Goal: Task Accomplishment & Management: Complete application form

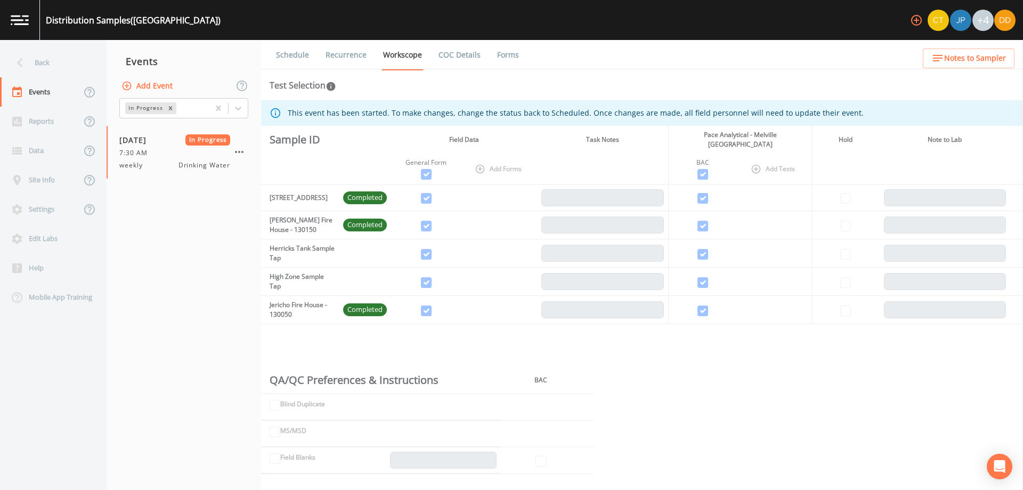
click at [40, 72] on div "Back" at bounding box center [48, 62] width 96 height 29
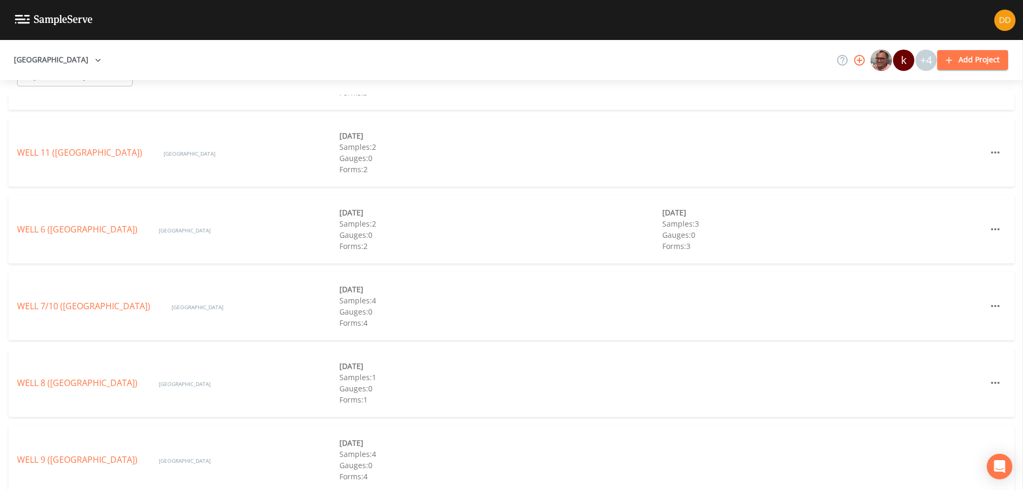
scroll to position [407, 0]
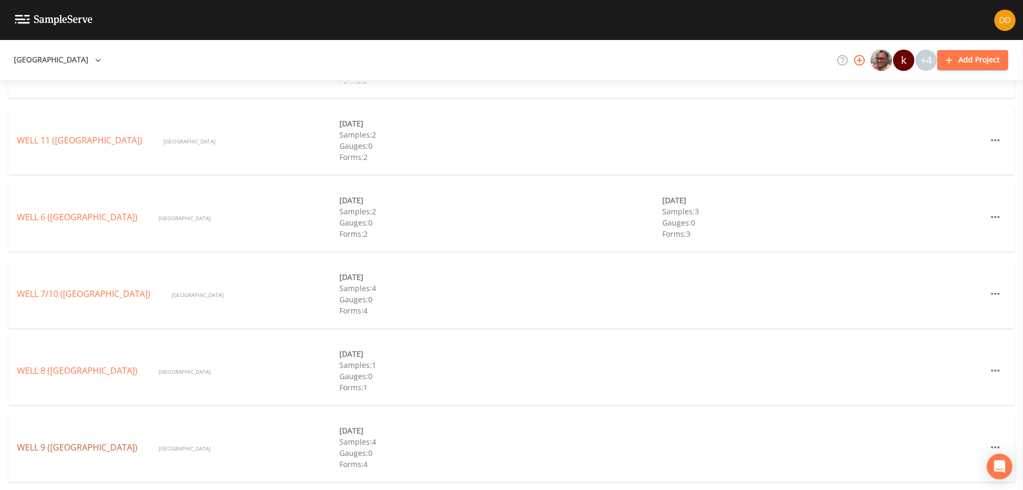
click at [133, 444] on link "WELL 9 ([GEOGRAPHIC_DATA])" at bounding box center [77, 447] width 120 height 12
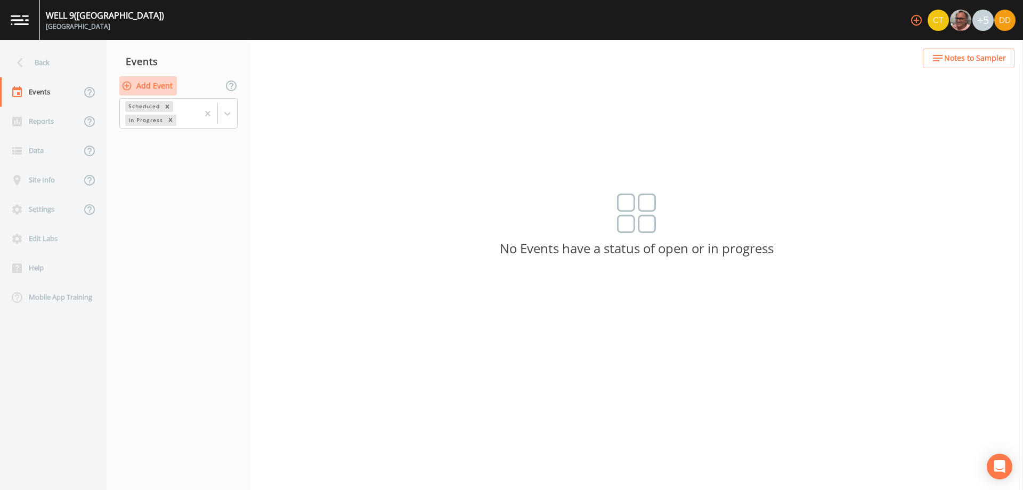
click at [162, 82] on button "Add Event" at bounding box center [148, 86] width 58 height 20
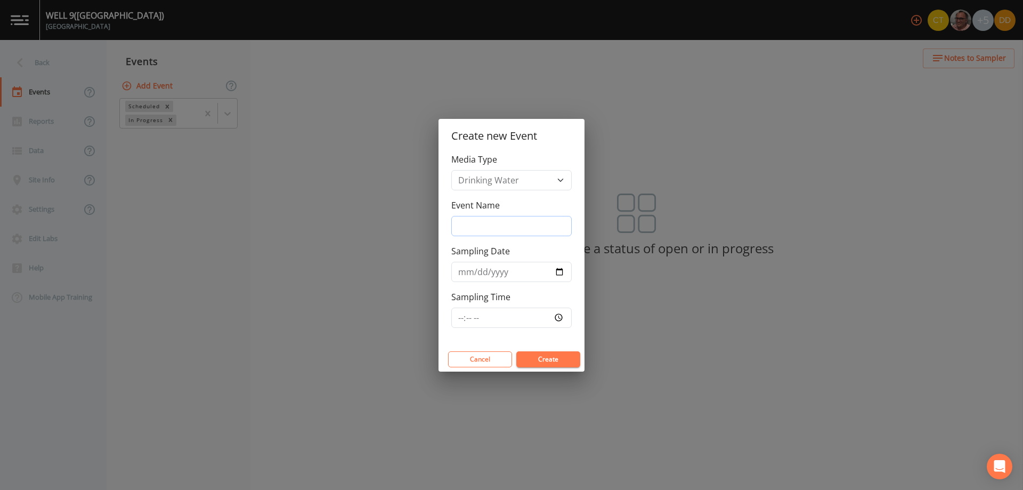
click at [517, 219] on input "Event Name" at bounding box center [512, 226] width 120 height 20
drag, startPoint x: 496, startPoint y: 226, endPoint x: 341, endPoint y: 233, distance: 155.3
click at [344, 233] on div "Create new Event Media Type Drinking Water Event Name quarterly bacs Sampling D…" at bounding box center [511, 245] width 1023 height 490
type input "bacs"
click at [558, 273] on input "Sampling Date" at bounding box center [512, 272] width 120 height 20
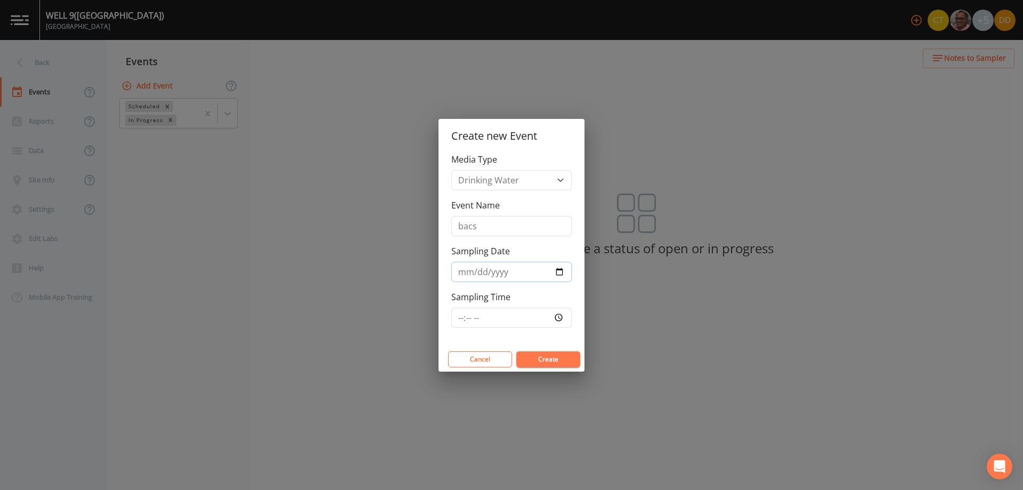
type input "[DATE]"
click at [518, 325] on input "Sampling Time" at bounding box center [512, 318] width 120 height 20
type input "07:30"
click at [540, 362] on button "Create" at bounding box center [549, 359] width 64 height 16
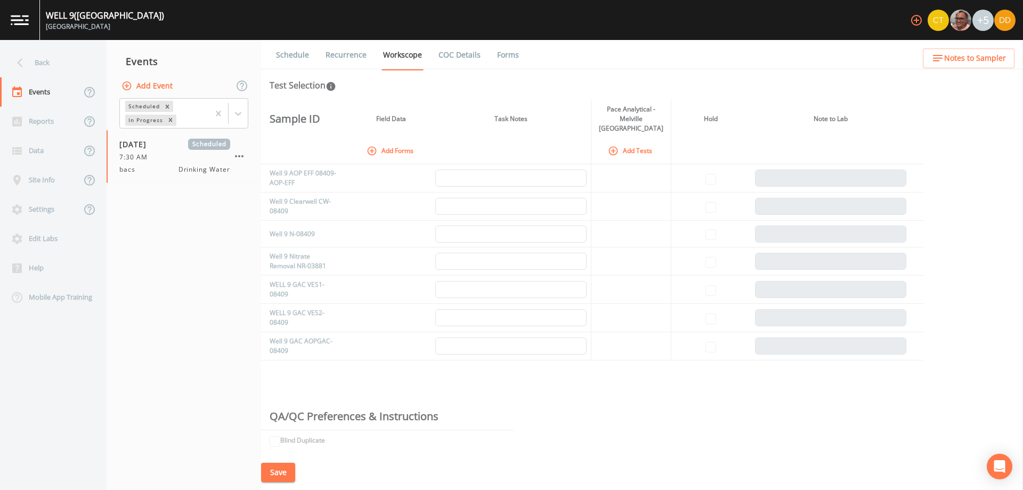
click at [372, 146] on icon "button" at bounding box center [372, 150] width 9 height 9
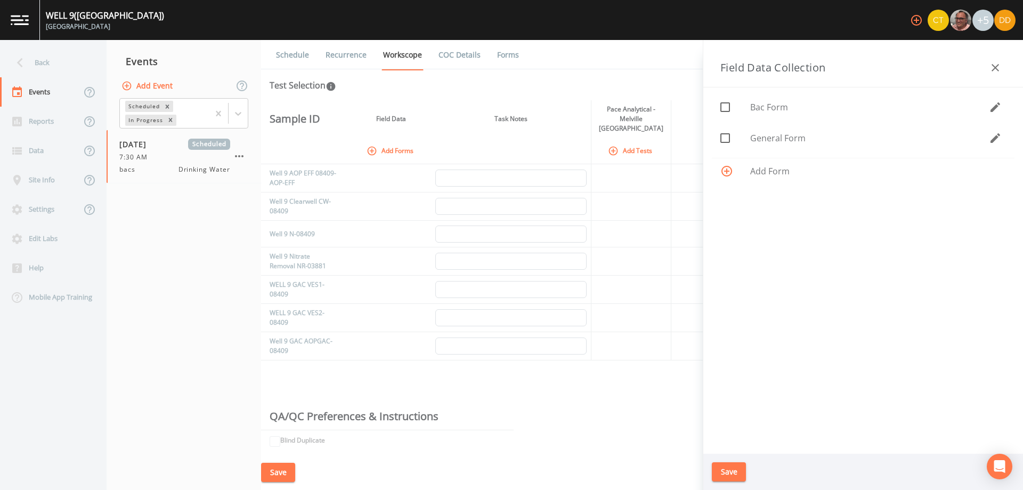
click at [783, 144] on span "General Form" at bounding box center [870, 138] width 239 height 13
checkbox input "true"
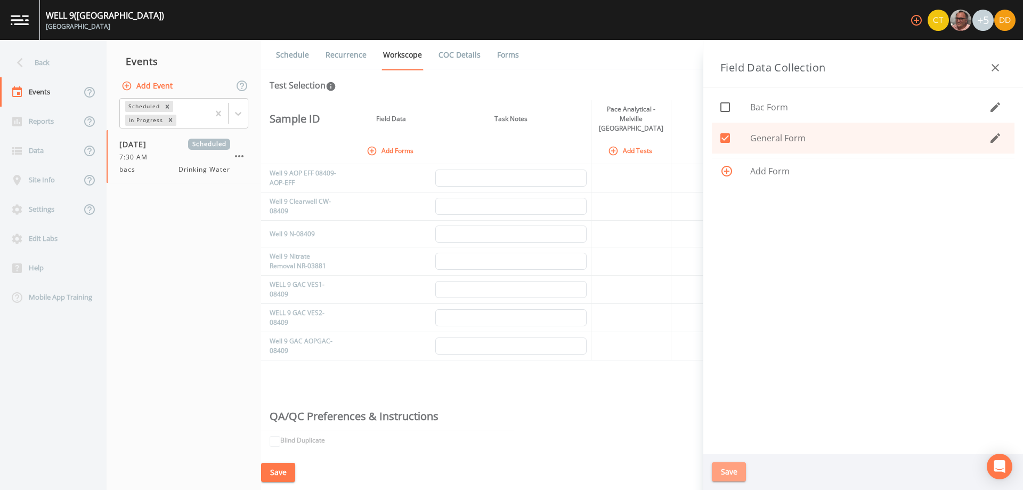
click at [735, 467] on button "Save" at bounding box center [729, 472] width 34 height 20
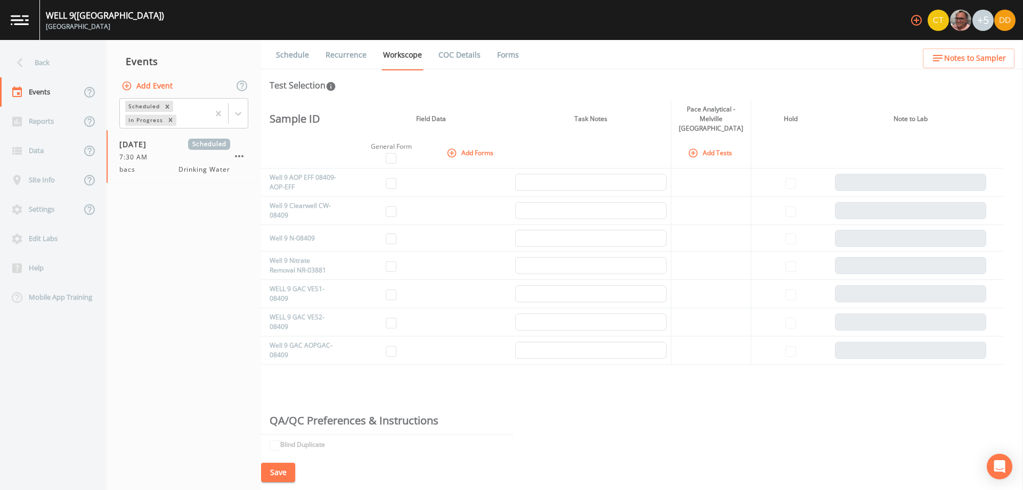
click at [692, 148] on icon "button" at bounding box center [693, 153] width 11 height 11
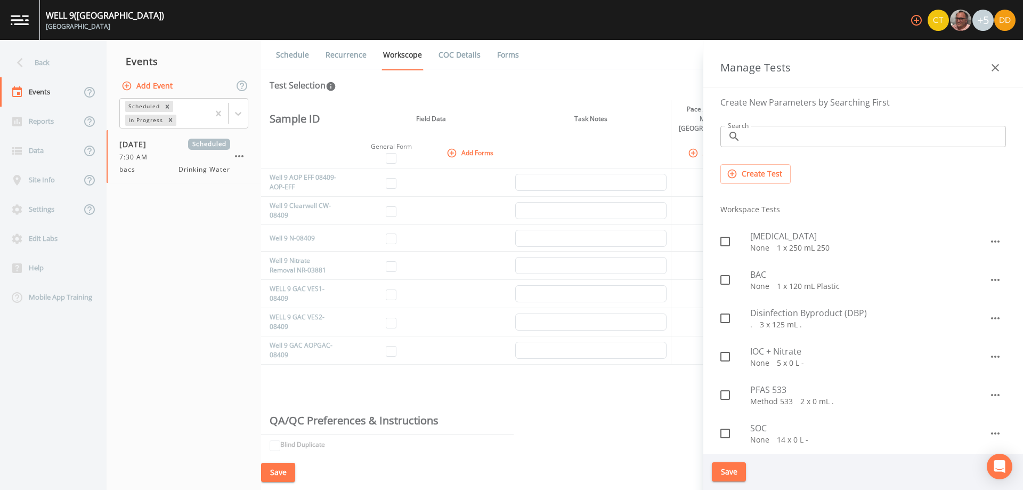
click at [455, 148] on icon "button" at bounding box center [452, 153] width 11 height 11
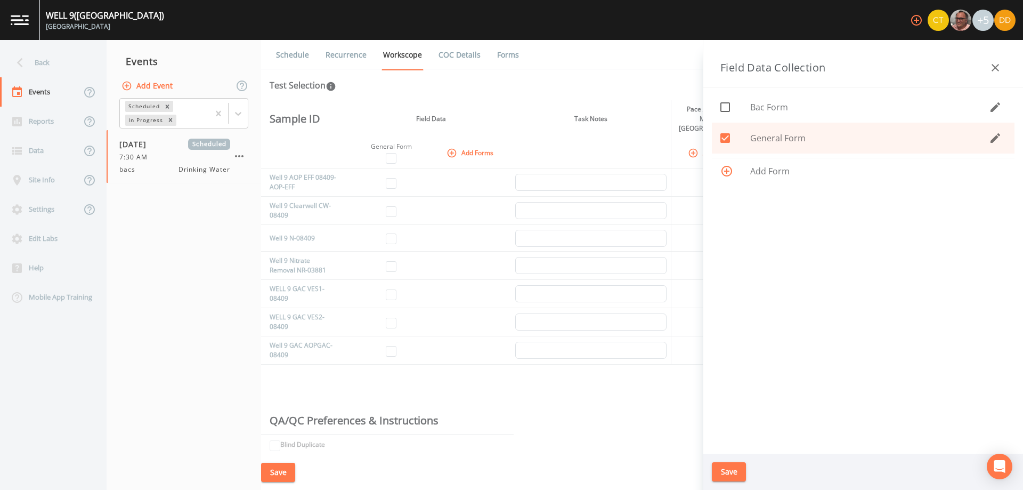
click at [775, 110] on span "Bac Form" at bounding box center [870, 107] width 239 height 13
checkbox input "true"
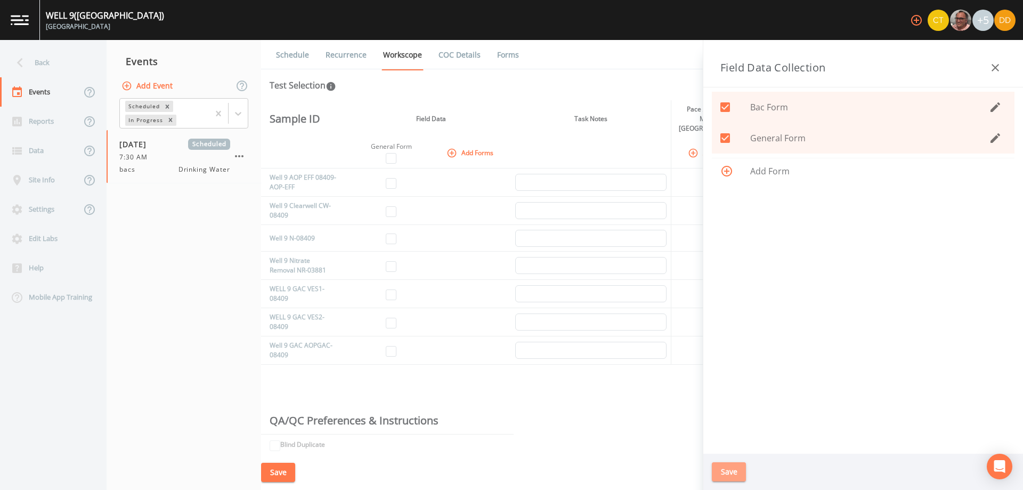
click at [732, 475] on button "Save" at bounding box center [729, 472] width 34 height 20
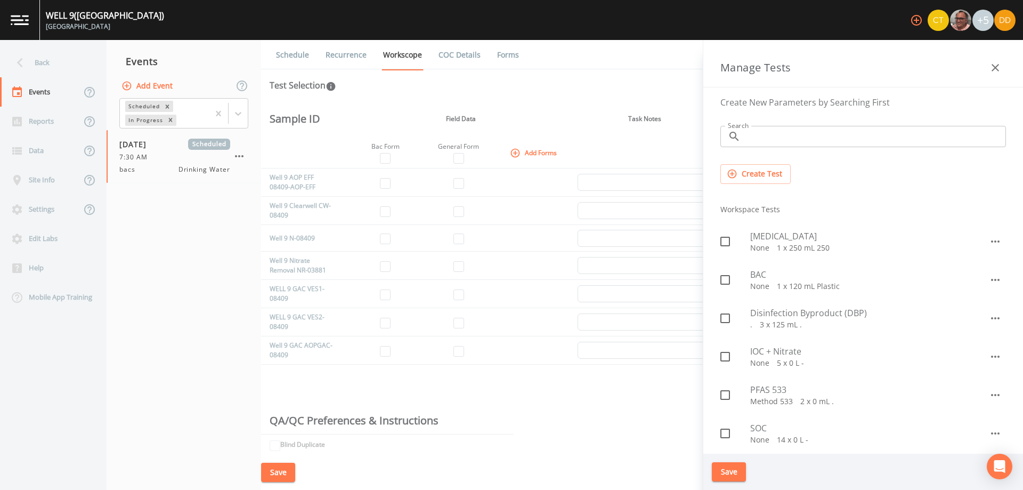
click at [1000, 63] on icon "button" at bounding box center [995, 67] width 13 height 13
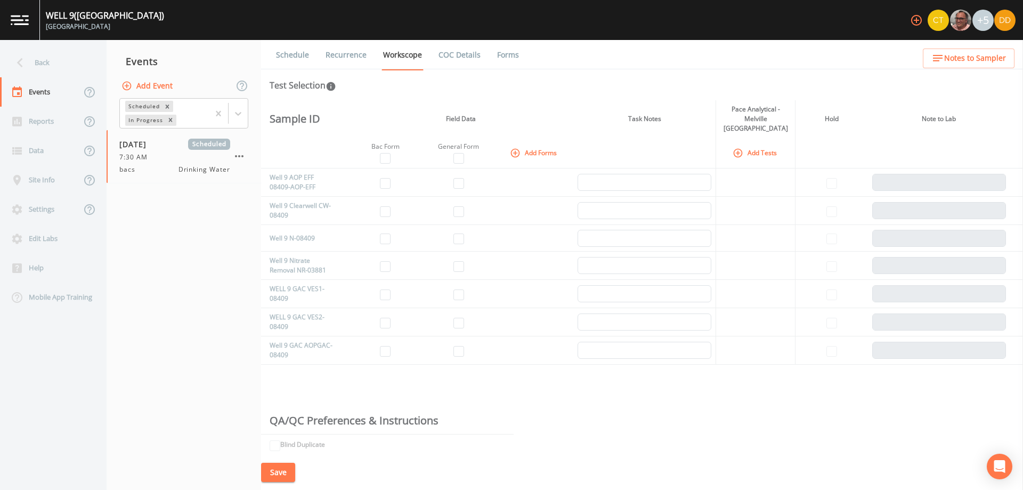
click at [765, 144] on button "Add Tests" at bounding box center [756, 153] width 51 height 18
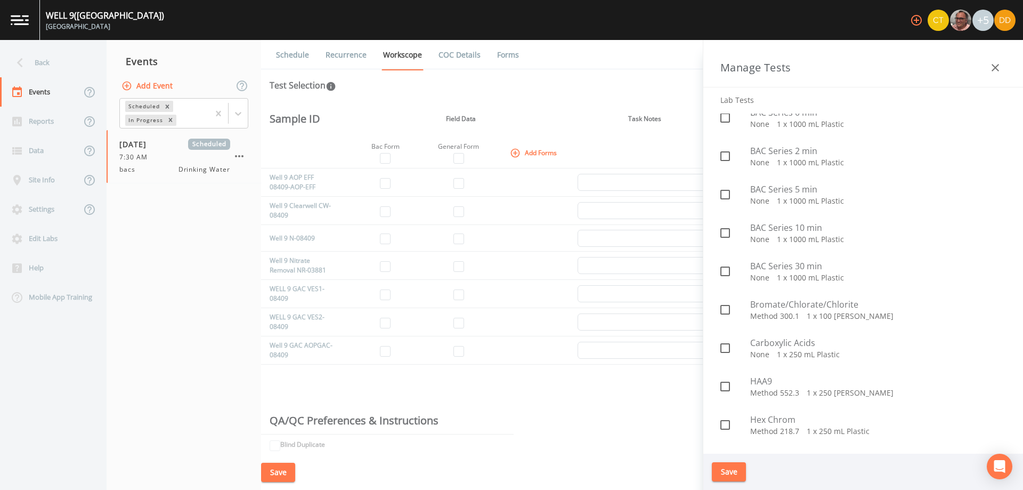
scroll to position [480, 0]
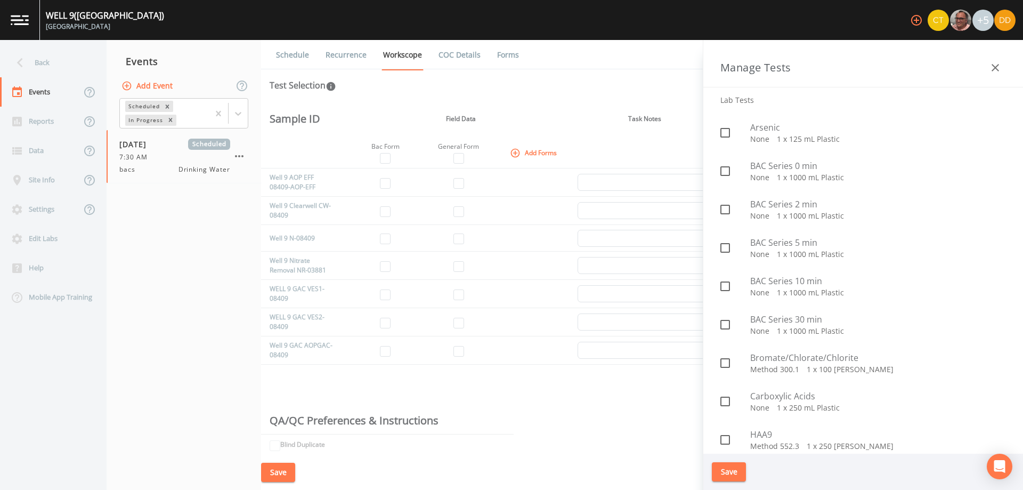
click at [759, 172] on p "None   1 x 1000 mL Plastic" at bounding box center [879, 177] width 256 height 11
checkbox input "true"
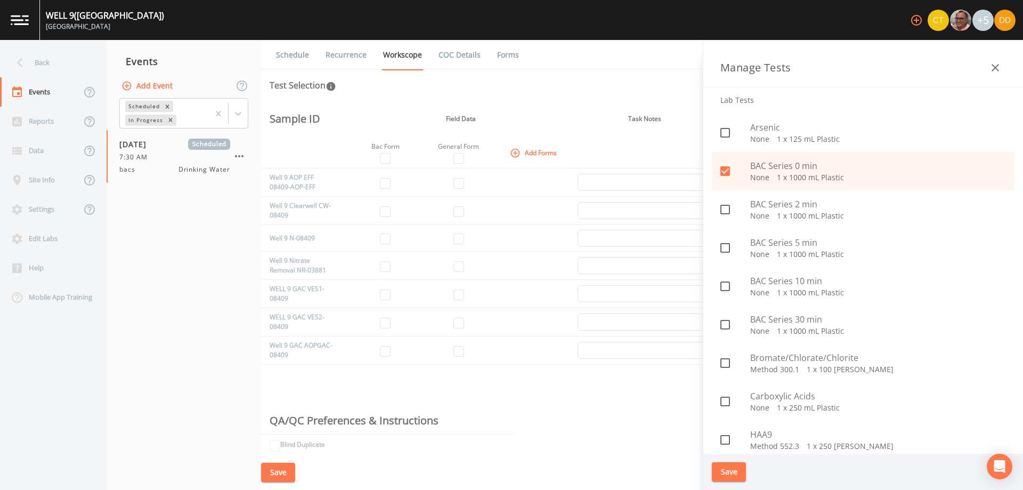
click at [759, 204] on span "BAC Series 2 min" at bounding box center [879, 204] width 256 height 13
checkbox input "true"
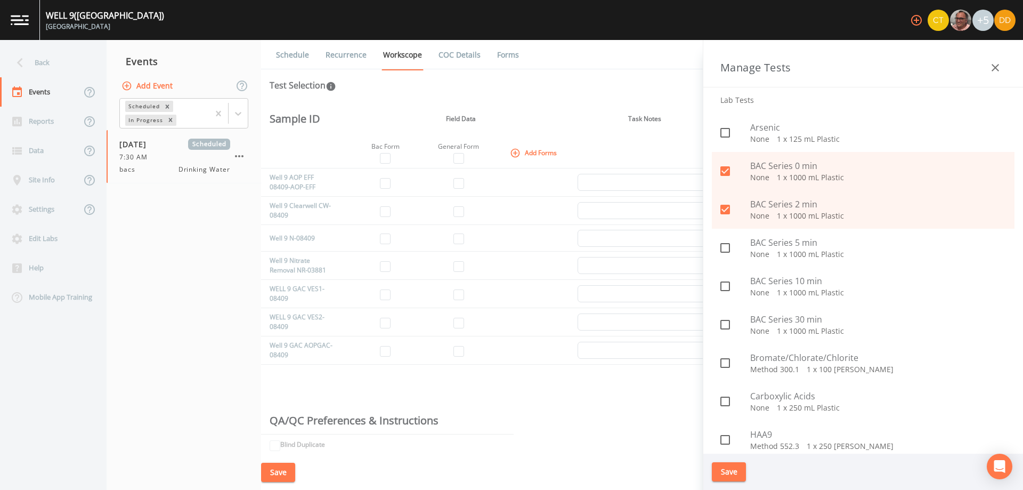
drag, startPoint x: 772, startPoint y: 251, endPoint x: 772, endPoint y: 256, distance: 5.9
click at [772, 251] on p "None   1 x 1000 mL Plastic" at bounding box center [879, 254] width 256 height 11
checkbox input "true"
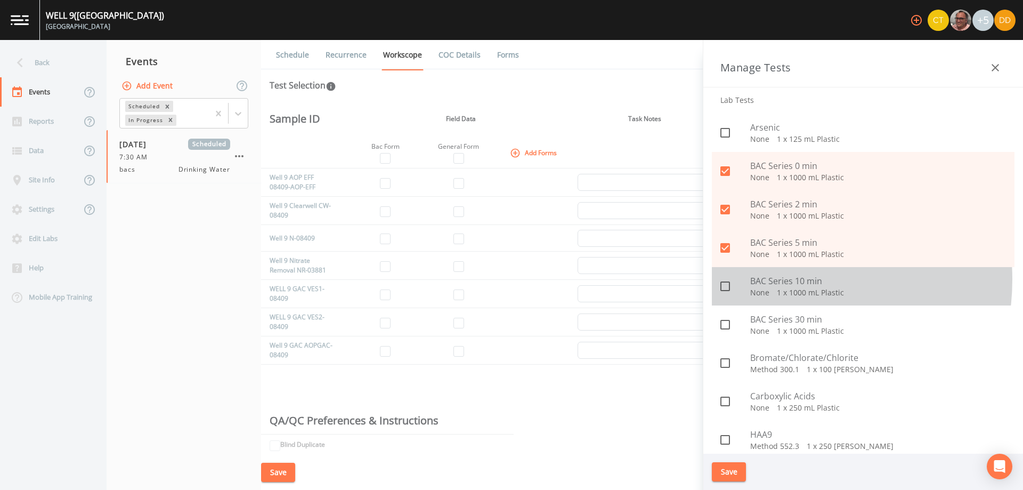
drag, startPoint x: 776, startPoint y: 281, endPoint x: 775, endPoint y: 289, distance: 7.5
click at [775, 288] on div "BAC Series 10 min None   1 x 1000 mL Plastic" at bounding box center [879, 286] width 256 height 23
checkbox input "true"
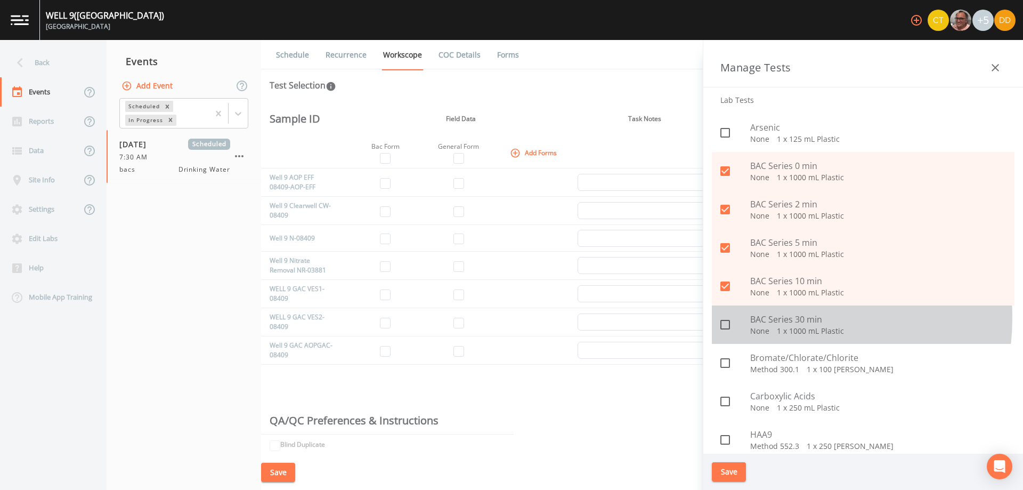
click at [772, 318] on span "BAC Series 30 min" at bounding box center [879, 319] width 256 height 13
checkbox input "true"
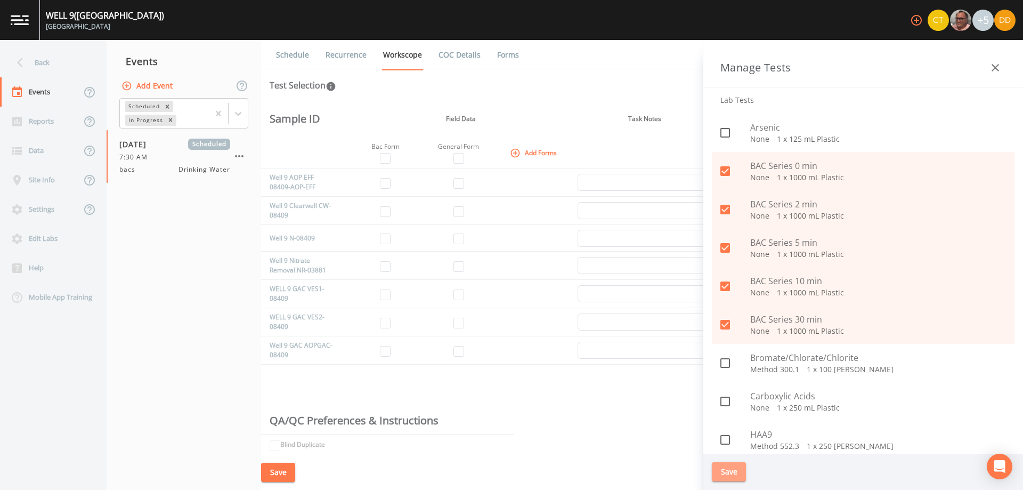
click at [737, 471] on button "Save" at bounding box center [729, 472] width 34 height 20
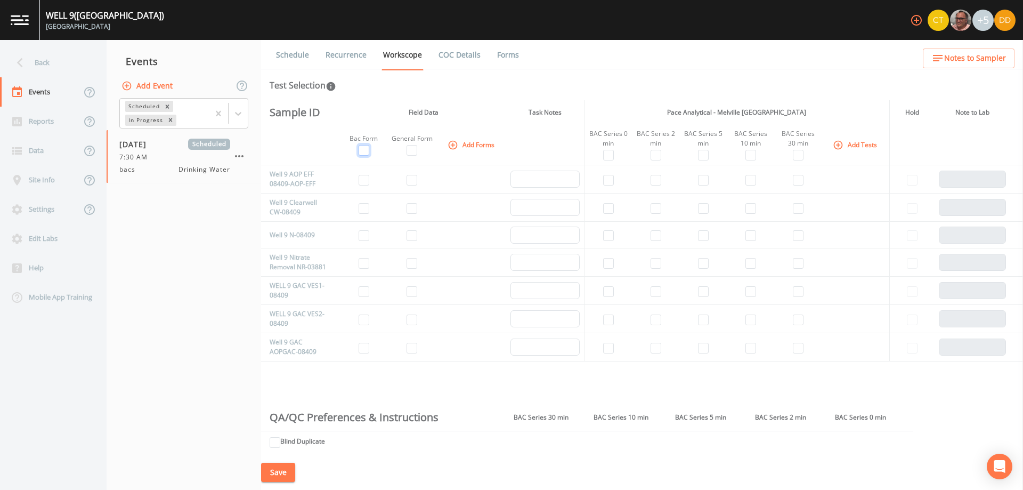
click at [365, 153] on input "checkbox" at bounding box center [364, 150] width 11 height 11
checkbox input "true"
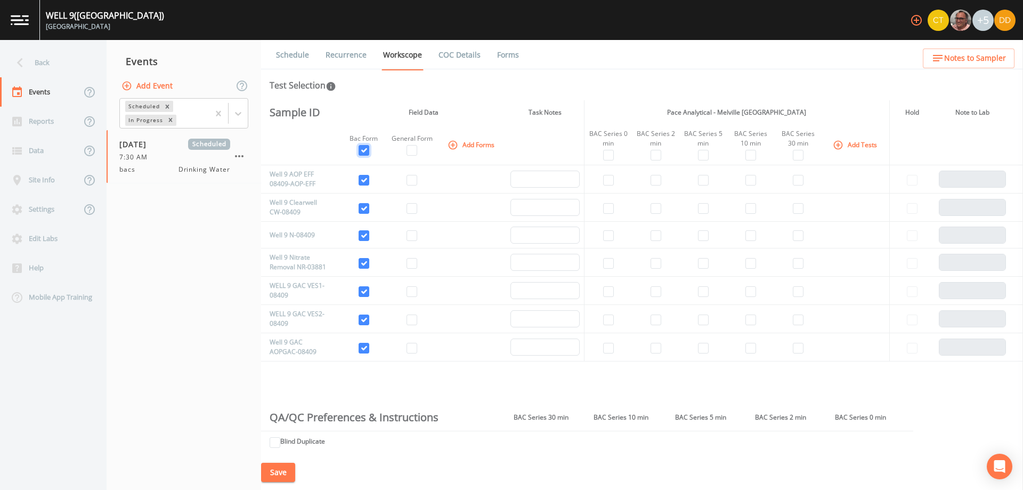
checkbox input "true"
click at [413, 150] on input "checkbox" at bounding box center [412, 150] width 11 height 11
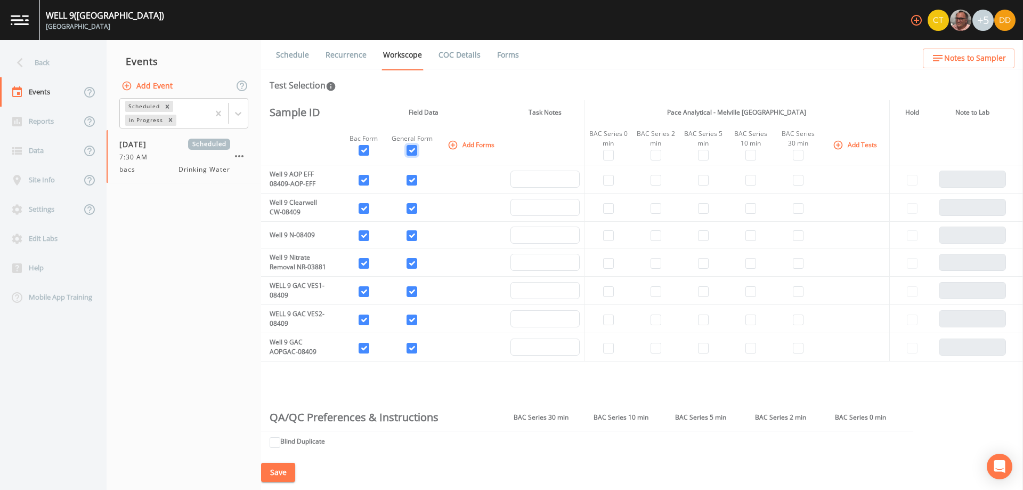
checkbox input "true"
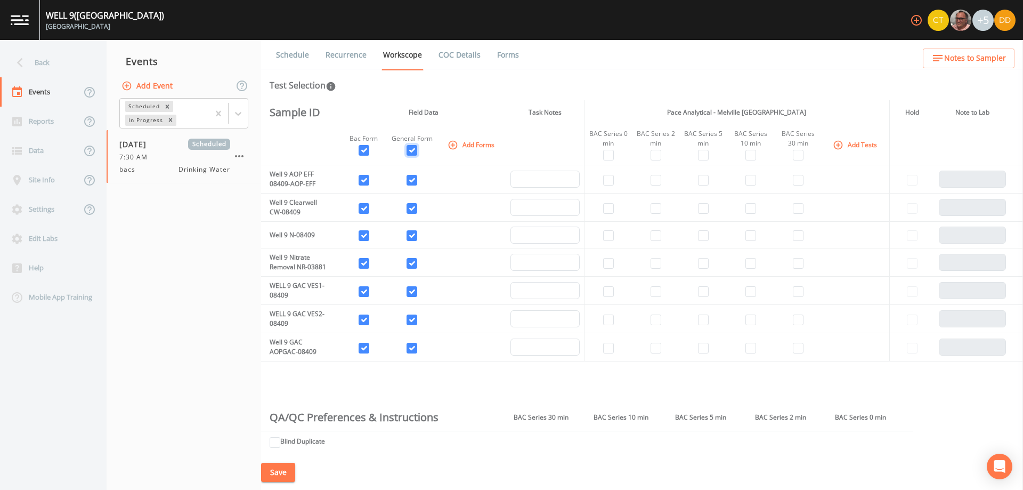
checkbox input "true"
click at [365, 147] on input "checkbox" at bounding box center [364, 150] width 11 height 11
checkbox input "false"
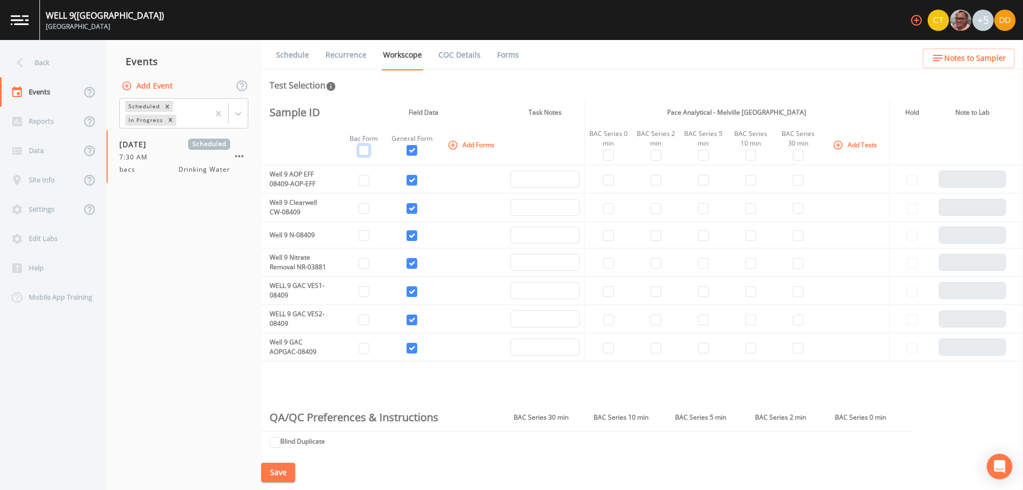
checkbox input "false"
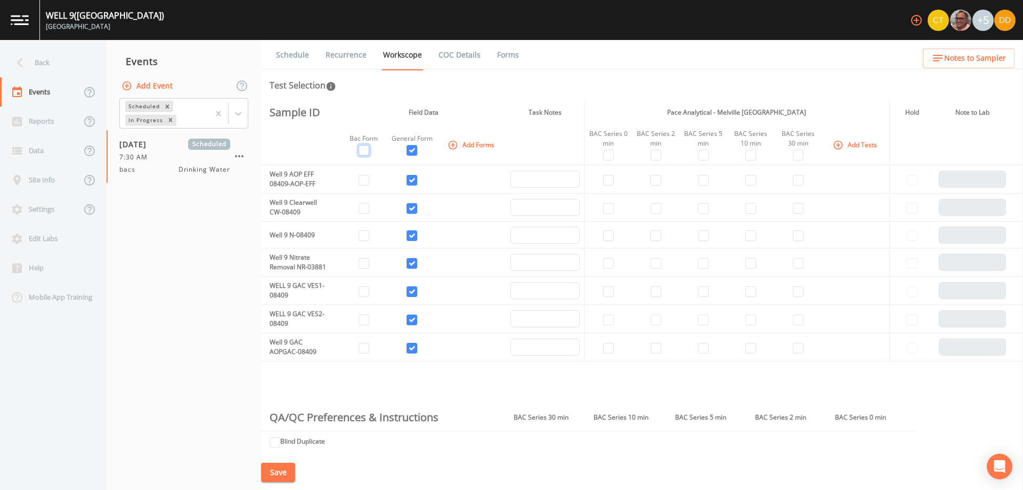
checkbox input "false"
click at [423, 152] on th "General Form" at bounding box center [412, 145] width 51 height 41
click at [415, 150] on input "checkbox" at bounding box center [412, 150] width 11 height 11
checkbox input "false"
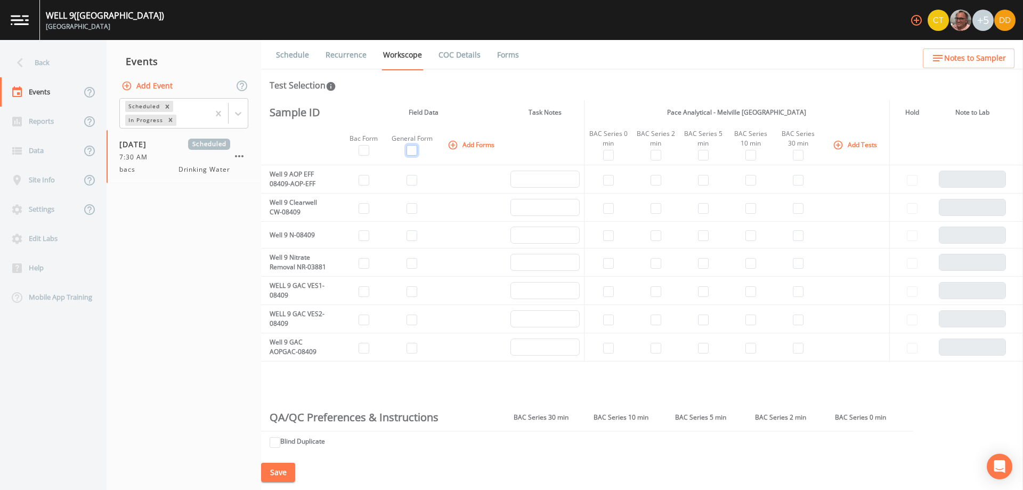
checkbox input "false"
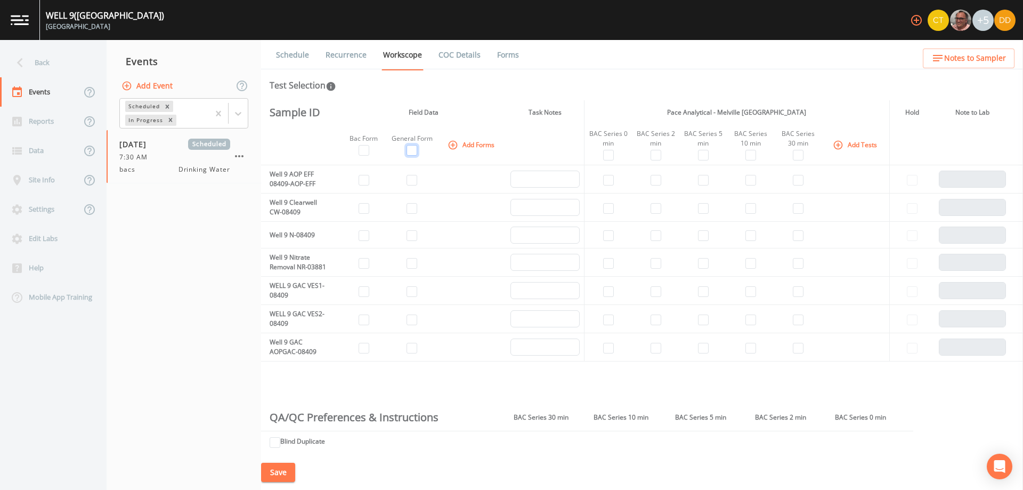
checkbox input "false"
click at [362, 204] on input "checkbox" at bounding box center [364, 208] width 11 height 11
checkbox input "true"
click at [407, 208] on input "checkbox" at bounding box center [412, 208] width 11 height 11
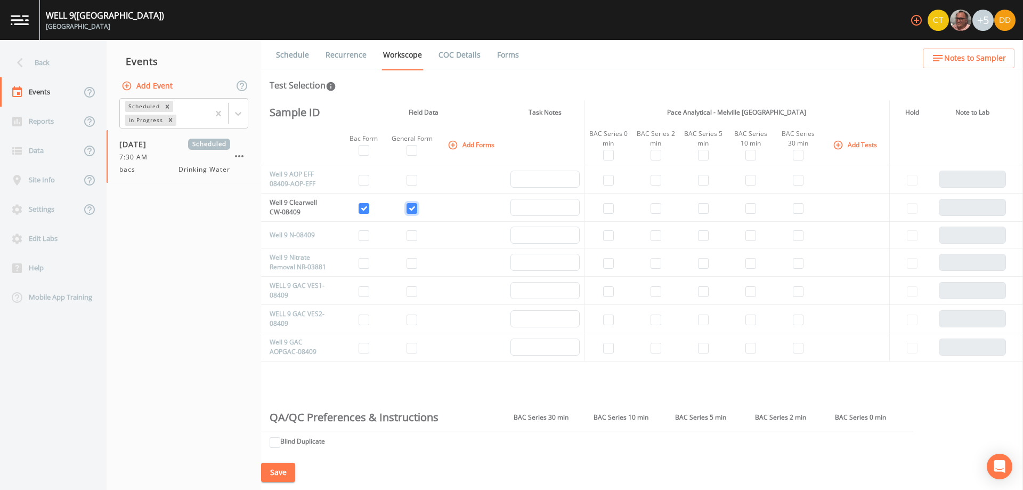
checkbox input "true"
click at [607, 208] on input "checkbox" at bounding box center [608, 208] width 11 height 11
checkbox input "true"
click at [651, 208] on input "checkbox" at bounding box center [656, 208] width 11 height 11
checkbox input "true"
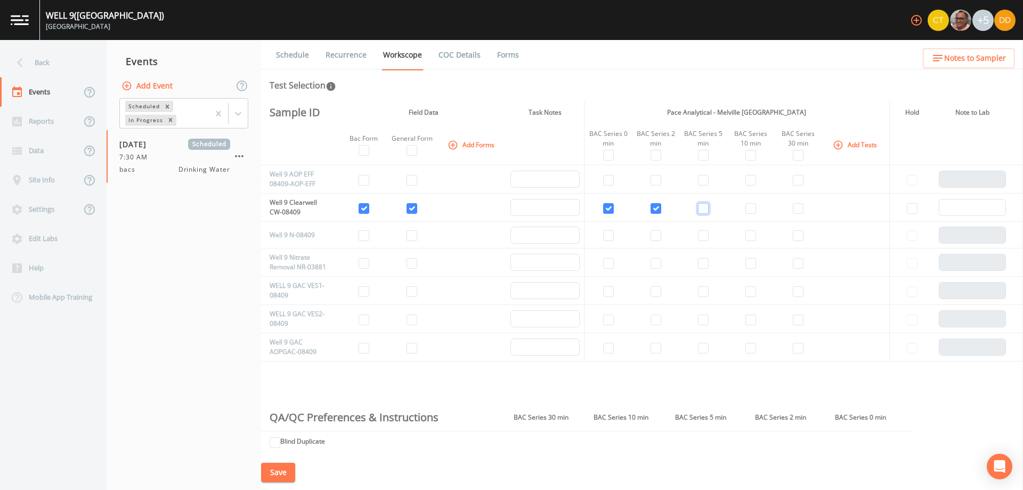
click at [700, 206] on input "checkbox" at bounding box center [703, 208] width 11 height 11
checkbox input "true"
click at [753, 211] on input "checkbox" at bounding box center [751, 208] width 11 height 11
checkbox input "true"
click at [800, 206] on input "checkbox" at bounding box center [798, 208] width 11 height 11
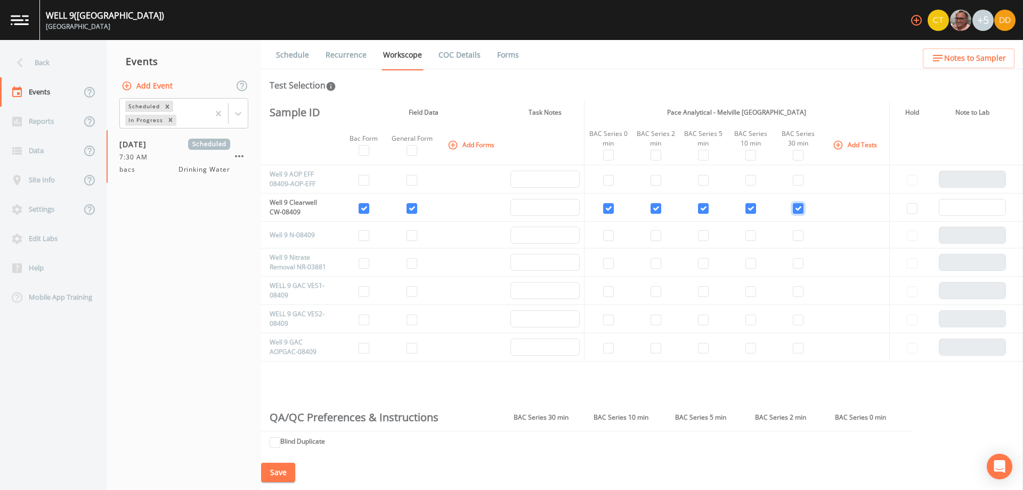
checkbox input "true"
drag, startPoint x: 364, startPoint y: 236, endPoint x: 396, endPoint y: 234, distance: 31.5
click at [366, 235] on input "checkbox" at bounding box center [364, 235] width 11 height 11
checkbox input "true"
click at [412, 237] on input "checkbox" at bounding box center [412, 235] width 11 height 11
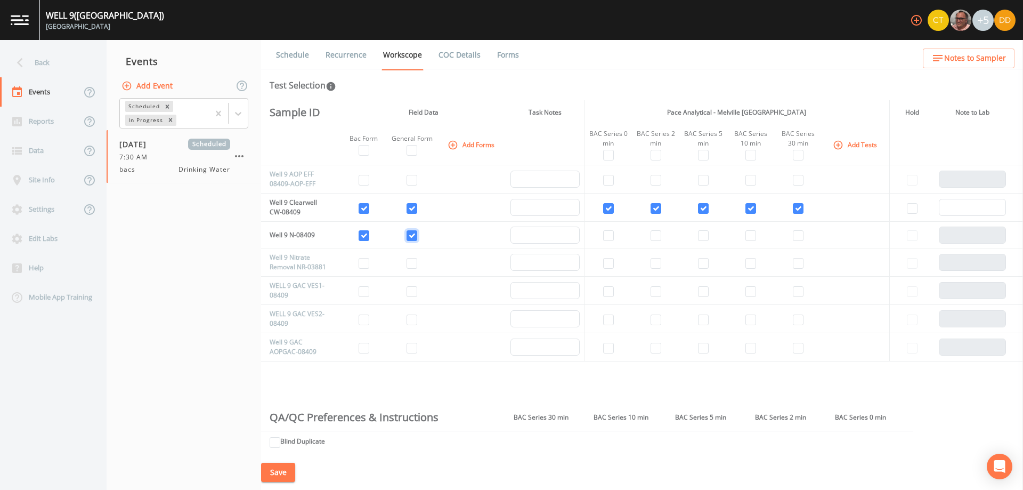
checkbox input "true"
click at [604, 236] on input "checkbox" at bounding box center [608, 235] width 11 height 11
checkbox input "true"
click at [652, 232] on input "checkbox" at bounding box center [656, 235] width 11 height 11
checkbox input "true"
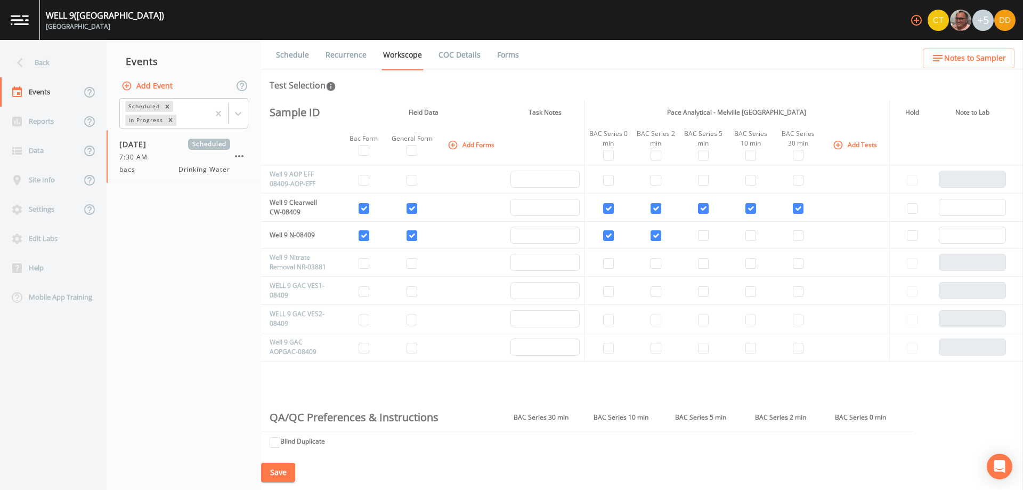
click at [708, 236] on td at bounding box center [703, 235] width 47 height 27
click at [705, 237] on input "checkbox" at bounding box center [703, 235] width 11 height 11
checkbox input "true"
click at [751, 235] on input "checkbox" at bounding box center [751, 235] width 11 height 11
checkbox input "true"
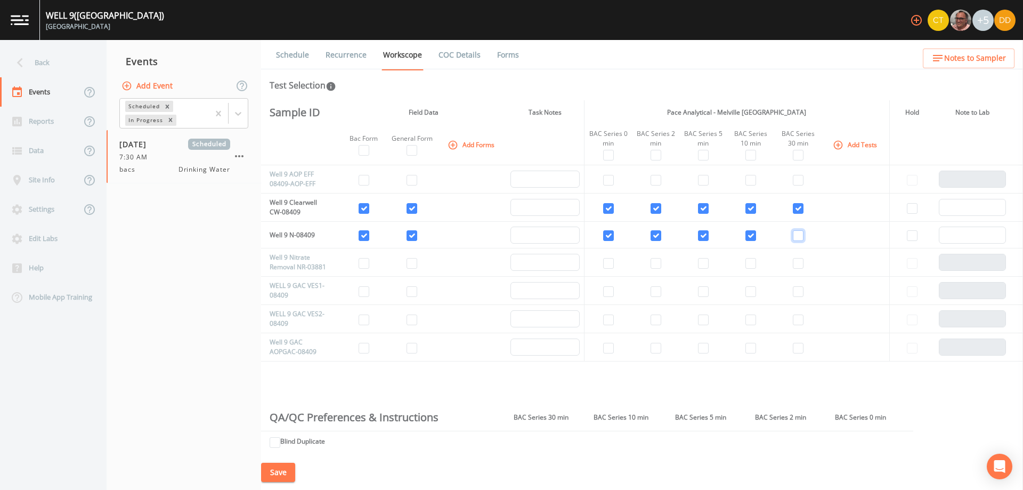
click at [795, 235] on input "checkbox" at bounding box center [798, 235] width 11 height 11
checkbox input "true"
click at [366, 346] on input "checkbox" at bounding box center [364, 348] width 11 height 11
checkbox input "true"
click at [414, 350] on input "checkbox" at bounding box center [412, 348] width 11 height 11
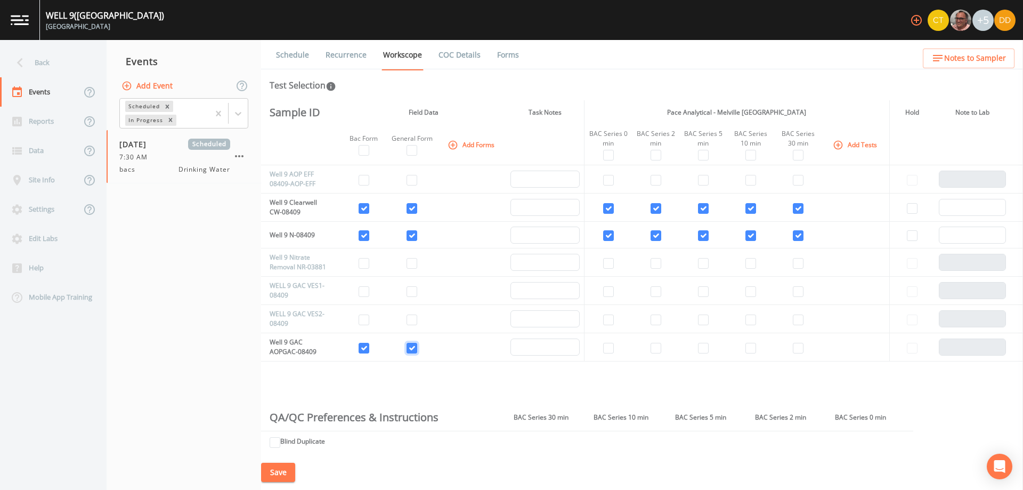
checkbox input "true"
click at [609, 346] on input "checkbox" at bounding box center [608, 348] width 11 height 11
checkbox input "true"
click at [653, 349] on input "checkbox" at bounding box center [656, 348] width 11 height 11
checkbox input "true"
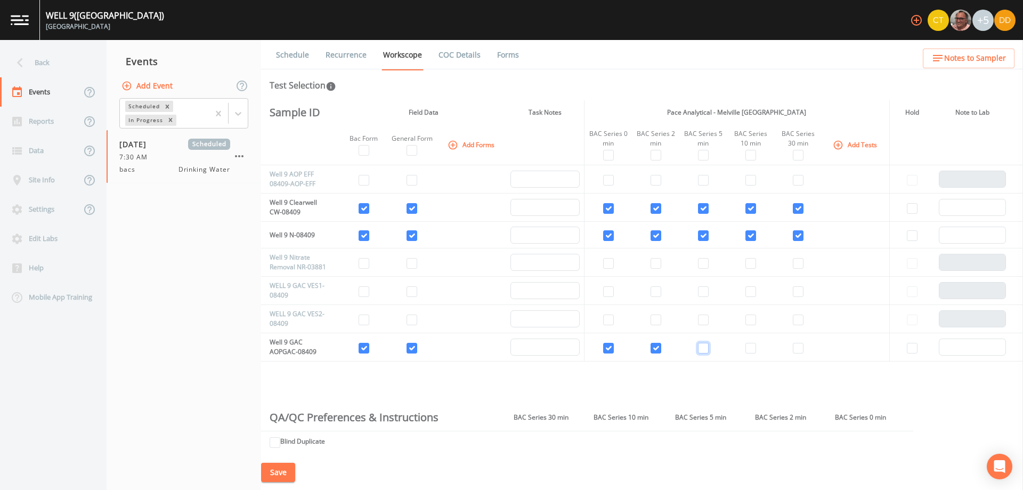
drag, startPoint x: 703, startPoint y: 349, endPoint x: 765, endPoint y: 352, distance: 62.5
click at [703, 349] on input "checkbox" at bounding box center [703, 348] width 11 height 11
checkbox input "true"
drag, startPoint x: 747, startPoint y: 350, endPoint x: 774, endPoint y: 346, distance: 27.4
click at [747, 350] on input "checkbox" at bounding box center [751, 348] width 11 height 11
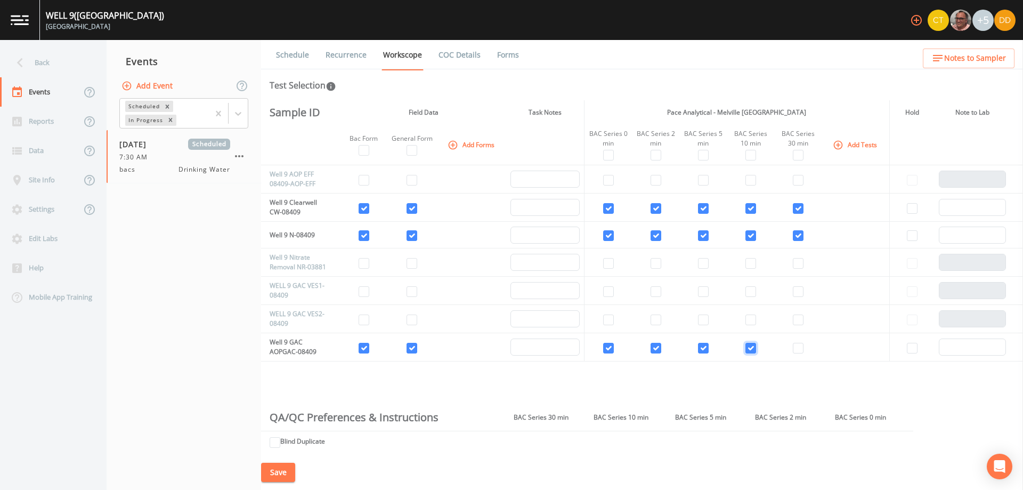
checkbox input "true"
click at [794, 346] on input "checkbox" at bounding box center [798, 348] width 11 height 11
checkbox input "true"
click at [411, 264] on input "checkbox" at bounding box center [412, 263] width 11 height 11
checkbox input "true"
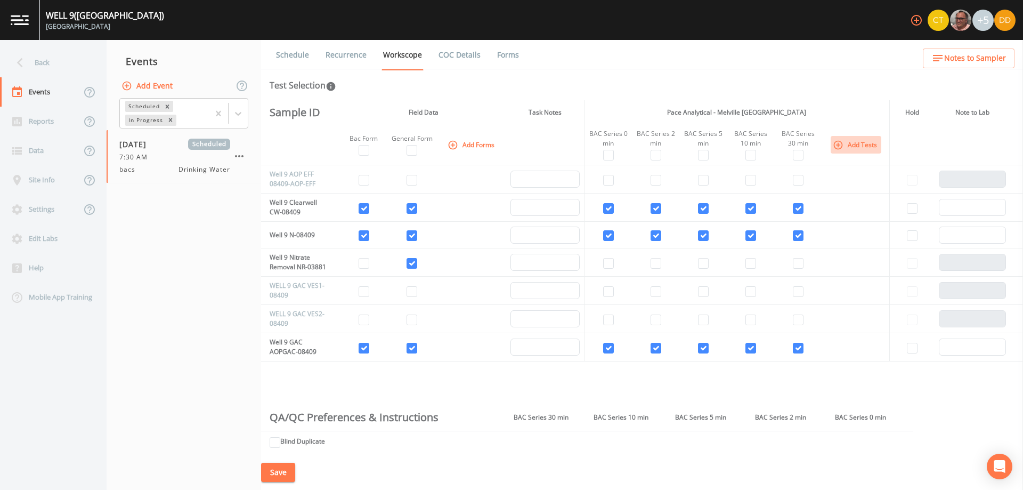
click at [838, 149] on icon "button" at bounding box center [838, 145] width 11 height 11
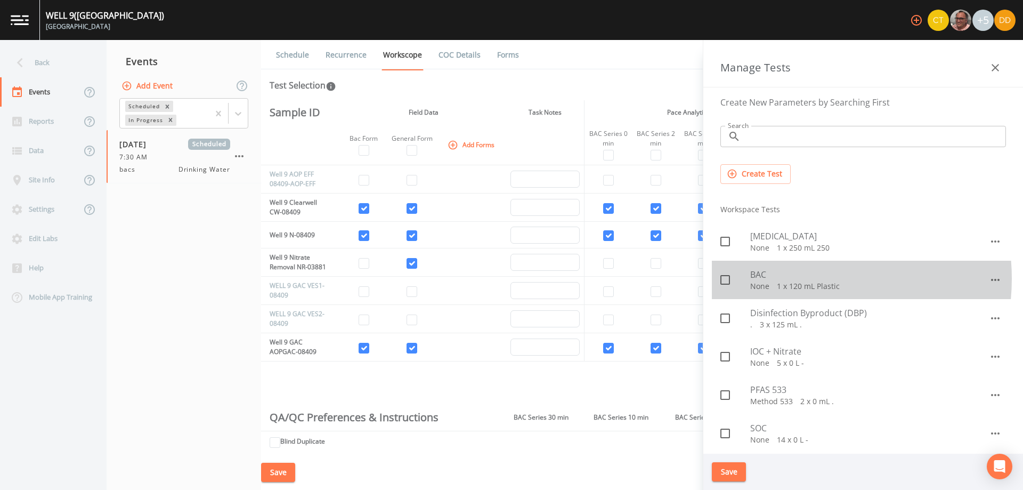
click at [791, 279] on span "BAC" at bounding box center [870, 274] width 239 height 13
checkbox input "true"
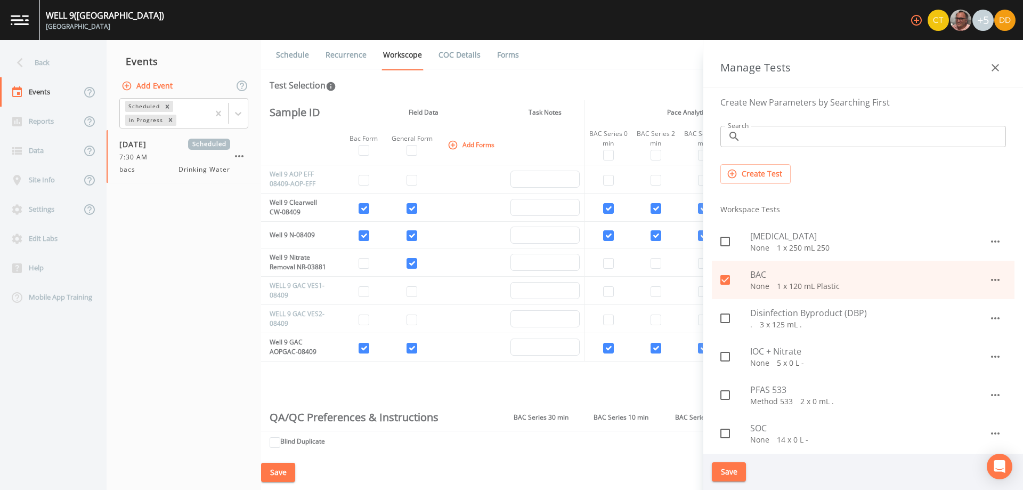
click at [727, 472] on button "Save" at bounding box center [729, 472] width 34 height 20
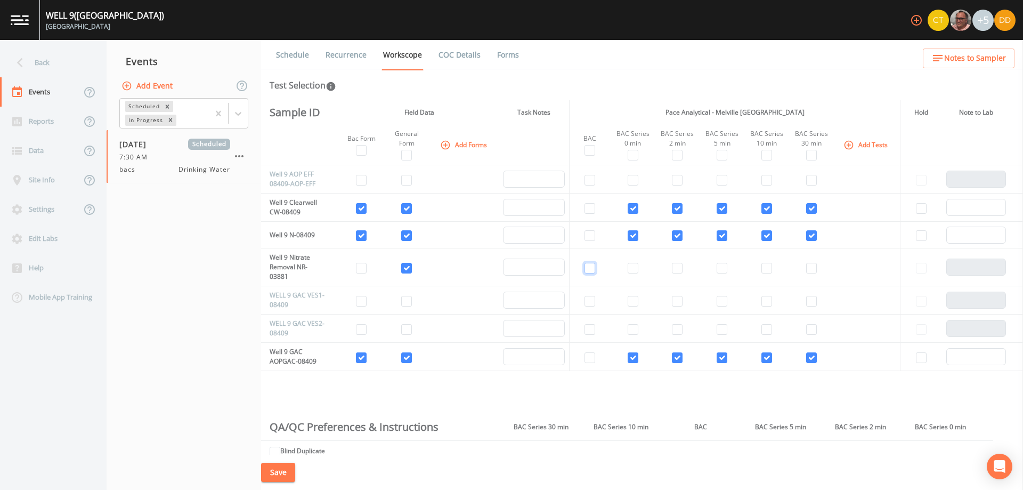
click at [589, 267] on input "checkbox" at bounding box center [590, 268] width 11 height 11
checkbox input "true"
click at [276, 472] on button "Save" at bounding box center [278, 473] width 34 height 20
drag, startPoint x: 237, startPoint y: 154, endPoint x: 197, endPoint y: 216, distance: 73.9
click at [197, 216] on nav "Events Add Event Scheduled In Progress [DATE] Scheduled 7:30 AM bacs Drinking W…" at bounding box center [184, 265] width 155 height 450
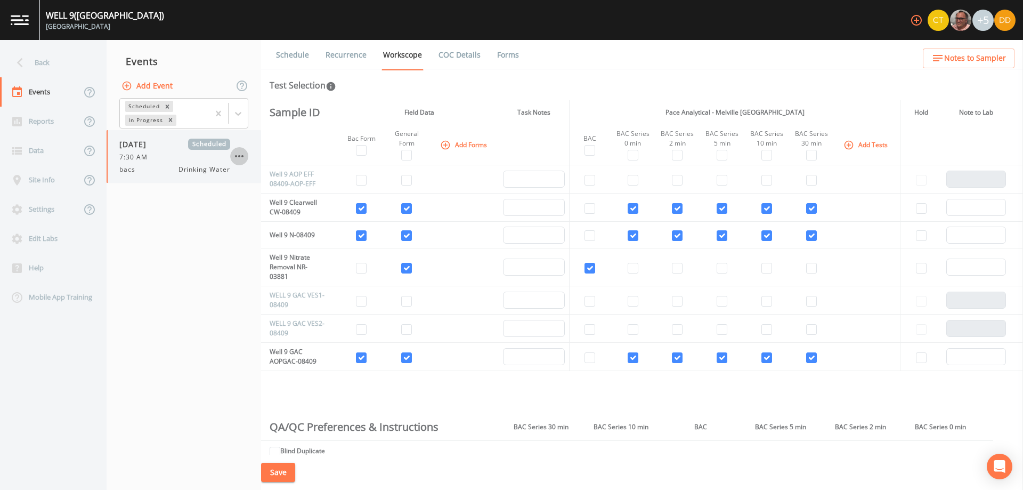
click at [244, 157] on icon "button" at bounding box center [239, 156] width 13 height 13
click at [195, 489] on div at bounding box center [511, 490] width 1023 height 0
